Goal: Task Accomplishment & Management: Use online tool/utility

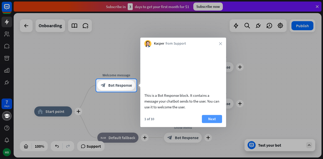
click at [207, 123] on button "Next" at bounding box center [212, 119] width 20 height 8
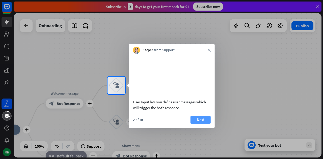
click at [200, 118] on button "Next" at bounding box center [200, 120] width 20 height 8
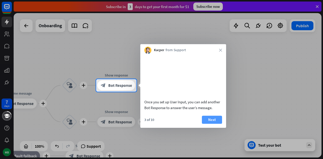
click at [211, 120] on button "Next" at bounding box center [212, 120] width 20 height 8
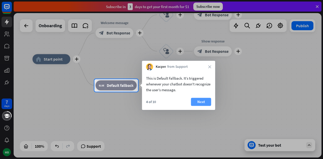
click at [204, 103] on button "Next" at bounding box center [201, 102] width 20 height 8
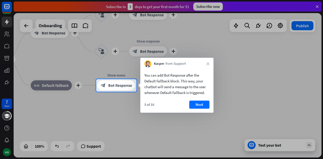
click at [204, 103] on button "Next" at bounding box center [199, 105] width 20 height 8
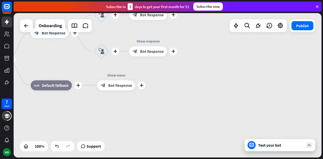
click at [204, 103] on div "plus home_2 Start point plus Welcome message block_bot_response Bot Response pl…" at bounding box center [122, 131] width 308 height 144
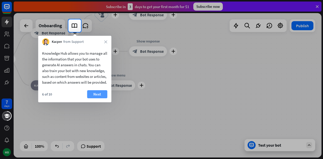
click at [98, 98] on button "Next" at bounding box center [97, 94] width 20 height 8
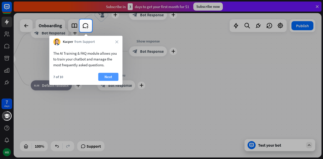
click at [104, 75] on button "Next" at bounding box center [108, 77] width 20 height 8
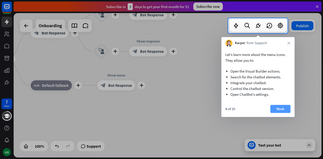
click at [277, 108] on button "Next" at bounding box center [280, 109] width 20 height 8
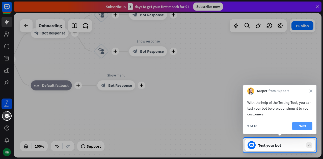
click at [299, 124] on button "Next" at bounding box center [302, 126] width 20 height 8
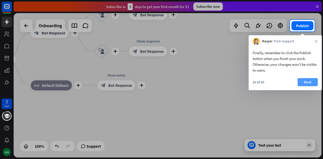
click at [307, 83] on button "Next" at bounding box center [307, 82] width 20 height 8
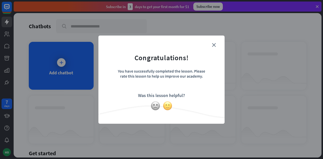
click at [169, 107] on img at bounding box center [168, 106] width 10 height 10
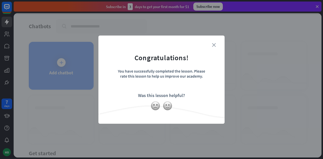
click at [214, 44] on icon "close" at bounding box center [214, 45] width 4 height 4
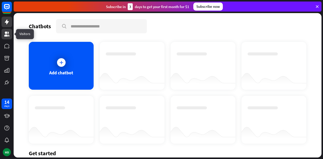
click at [3, 35] on link at bounding box center [7, 34] width 11 height 11
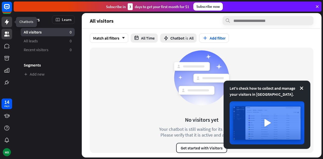
click at [5, 21] on icon at bounding box center [7, 22] width 6 height 6
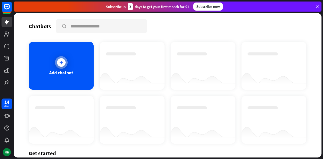
click at [53, 67] on div "Add chatbot" at bounding box center [61, 66] width 65 height 48
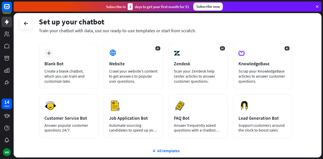
scroll to position [22, 0]
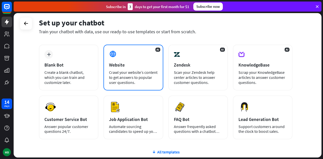
click at [133, 55] on div "AI Website Crawl your website’s content to get answers to popular user question…" at bounding box center [133, 68] width 60 height 46
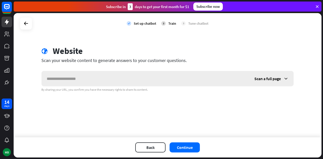
click at [127, 77] on input "text" at bounding box center [146, 78] width 208 height 15
click at [186, 145] on button "Continue" at bounding box center [184, 147] width 30 height 10
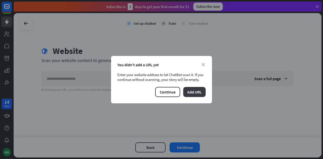
click at [190, 93] on button "Add URL" at bounding box center [194, 92] width 22 height 10
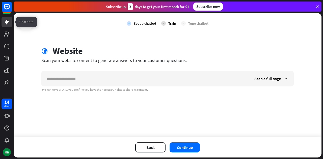
click at [6, 19] on icon at bounding box center [7, 22] width 6 height 6
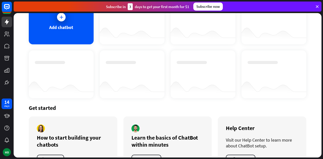
scroll to position [66, 0]
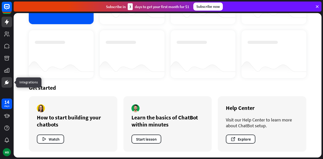
click at [6, 78] on link at bounding box center [7, 82] width 11 height 11
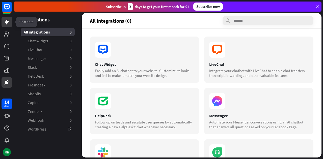
click at [6, 24] on icon at bounding box center [7, 22] width 6 height 6
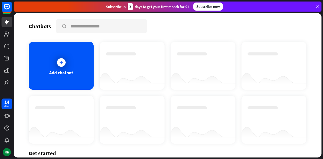
click at [315, 7] on icon at bounding box center [317, 6] width 5 height 5
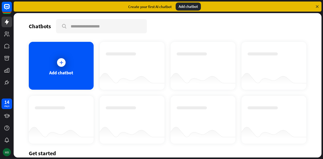
click at [7, 155] on div "MB" at bounding box center [7, 152] width 8 height 8
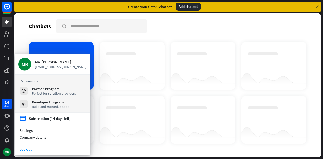
click at [37, 149] on link "Log out" at bounding box center [53, 149] width 76 height 7
